Goal: Information Seeking & Learning: Learn about a topic

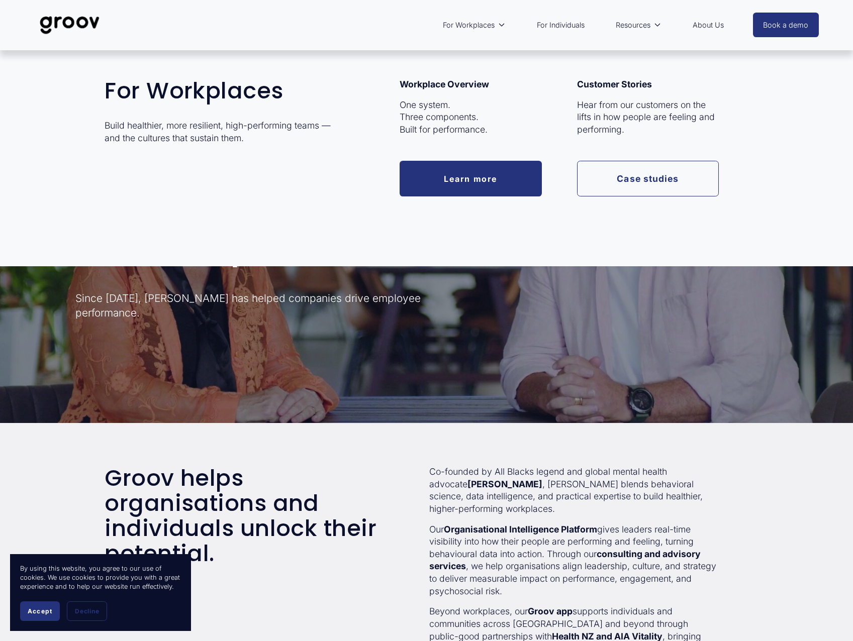
click at [459, 26] on span "For Workplaces" at bounding box center [469, 25] width 52 height 13
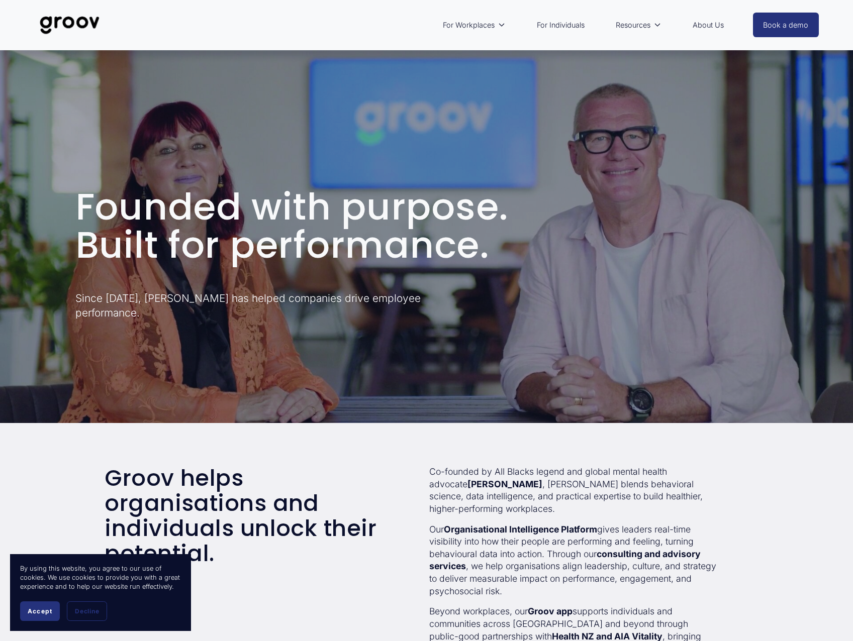
click at [40, 609] on span "Accept" at bounding box center [40, 612] width 25 height 8
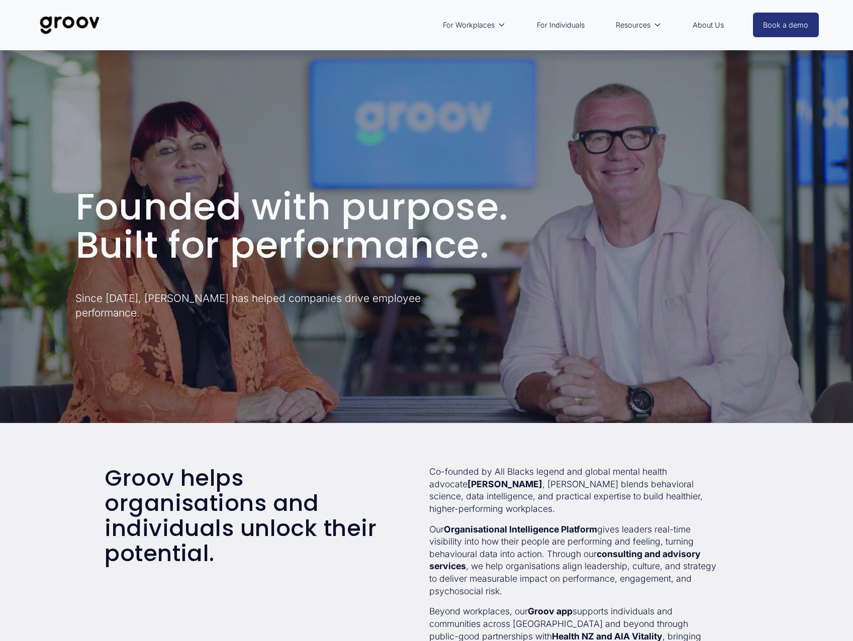
drag, startPoint x: 853, startPoint y: 88, endPoint x: 853, endPoint y: 160, distance: 71.9
click at [853, 160] on section "Founded with purpose. Built for performance. Since [DATE], [PERSON_NAME] has he…" at bounding box center [426, 211] width 853 height 423
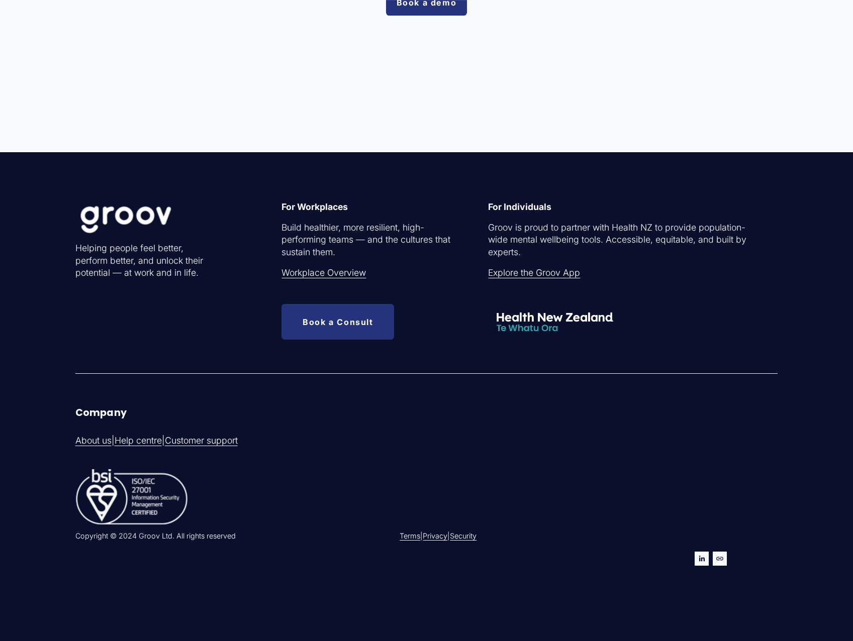
scroll to position [3098, 0]
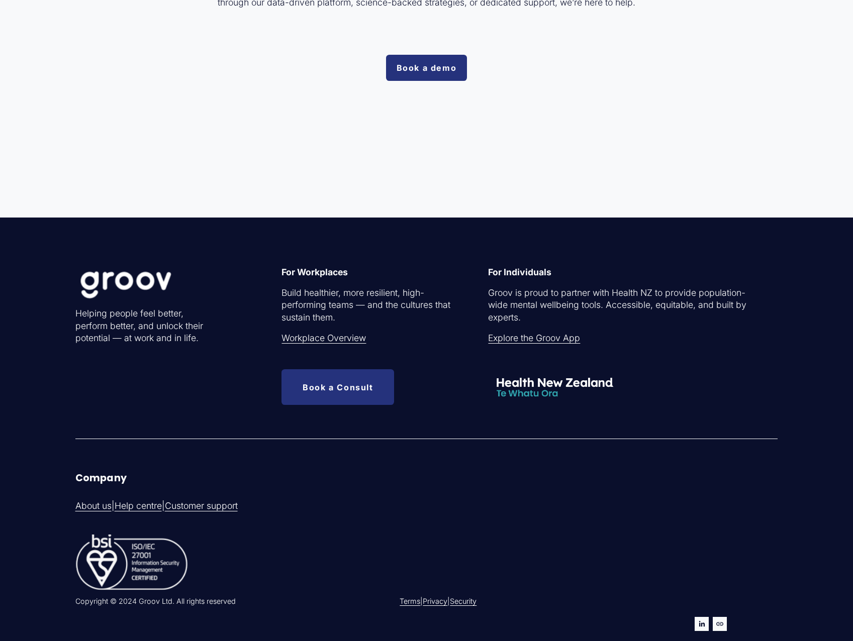
click at [544, 336] on link "Explore the Groov App" at bounding box center [534, 338] width 92 height 13
